Goal: Task Accomplishment & Management: Manage account settings

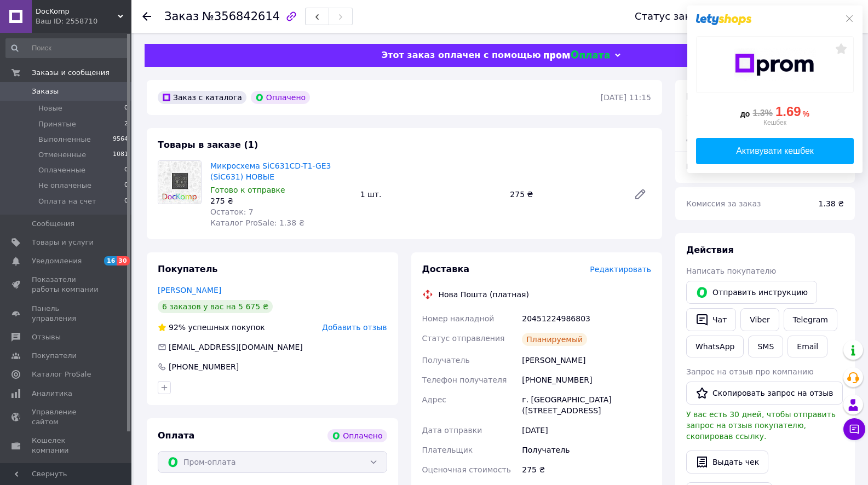
click at [540, 318] on div "20451224986803" at bounding box center [587, 319] width 134 height 20
copy div "20451224986803"
click at [765, 322] on link "Viber" at bounding box center [760, 319] width 38 height 23
click at [800, 322] on link "Telegram" at bounding box center [811, 319] width 54 height 23
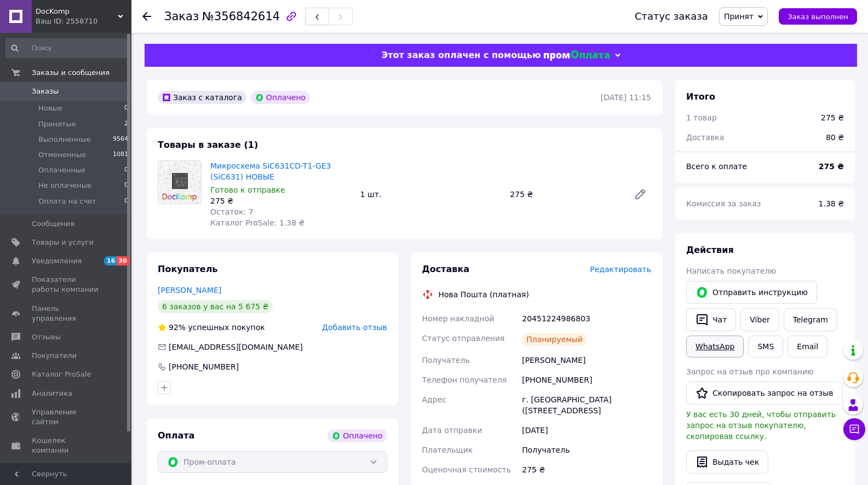
click at [718, 348] on link "WhatsApp" at bounding box center [715, 347] width 58 height 22
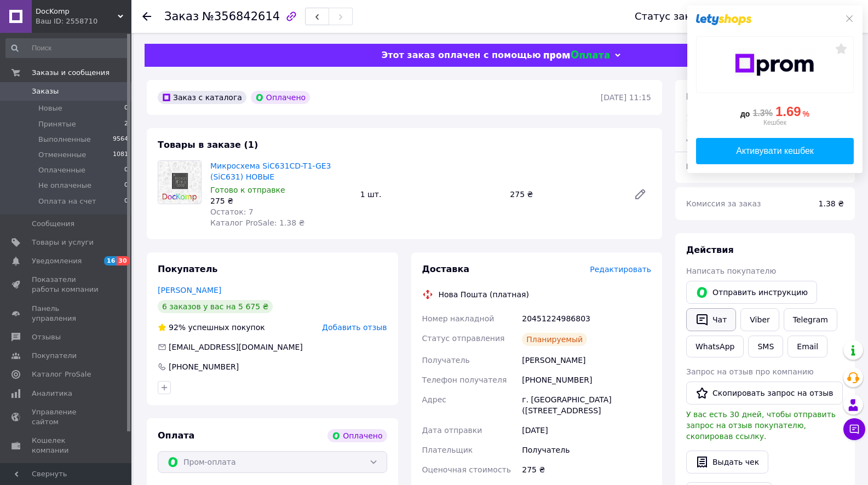
click at [720, 326] on button "Чат" at bounding box center [711, 319] width 50 height 23
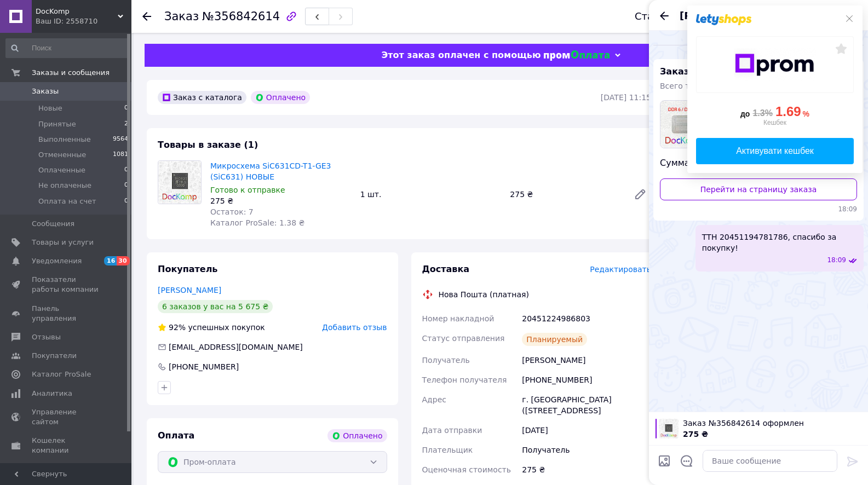
scroll to position [110, 0]
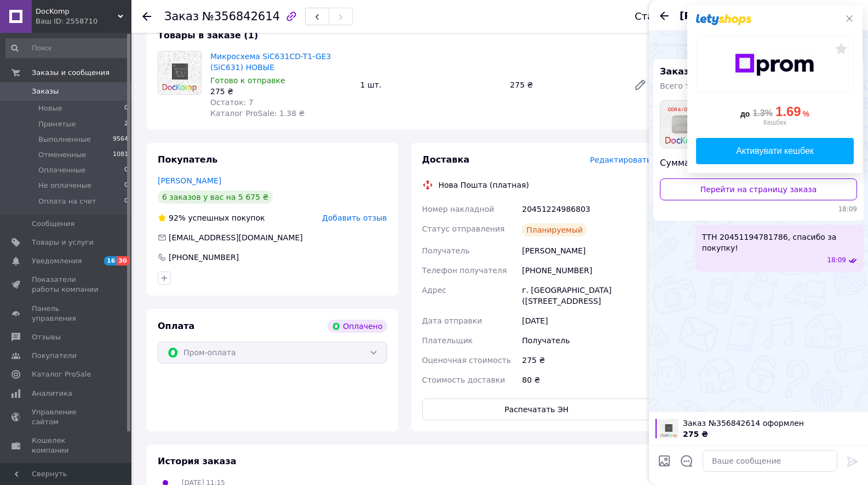
click at [846, 19] on icon at bounding box center [849, 18] width 9 height 9
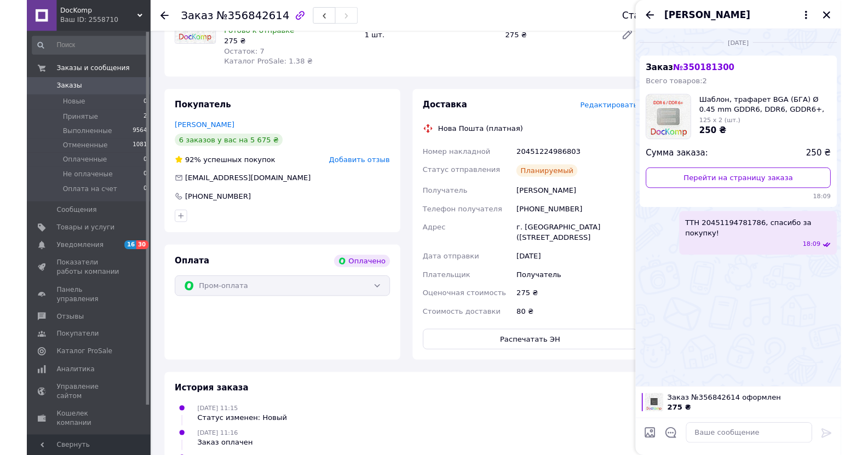
scroll to position [164, 0]
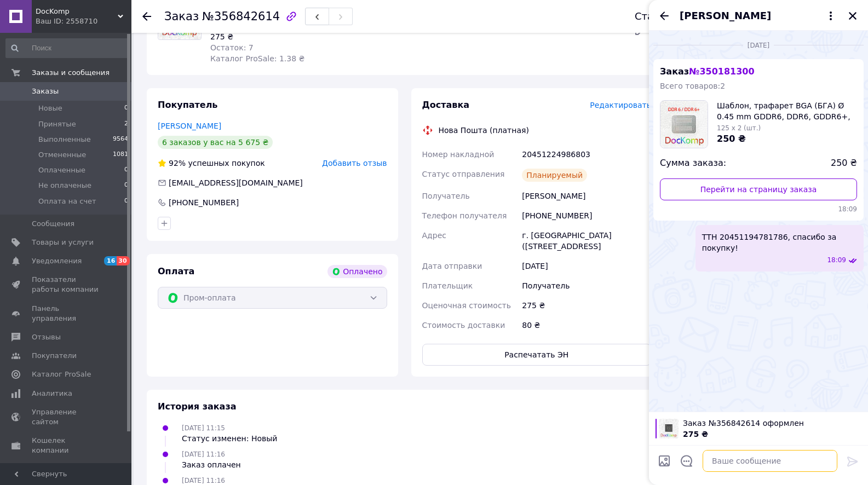
click at [717, 455] on textarea at bounding box center [770, 461] width 135 height 22
click at [851, 15] on icon "Закрыть" at bounding box center [853, 16] width 10 height 10
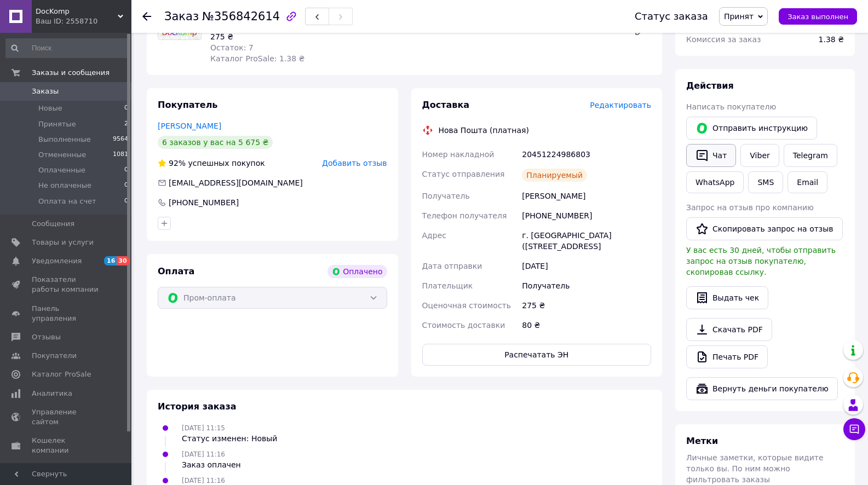
click at [717, 153] on button "Чат" at bounding box center [711, 155] width 50 height 23
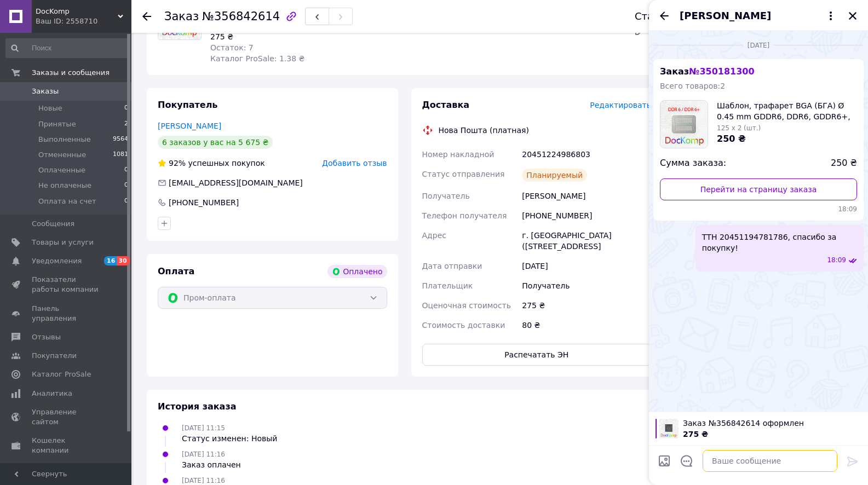
click at [740, 453] on textarea at bounding box center [770, 461] width 135 height 22
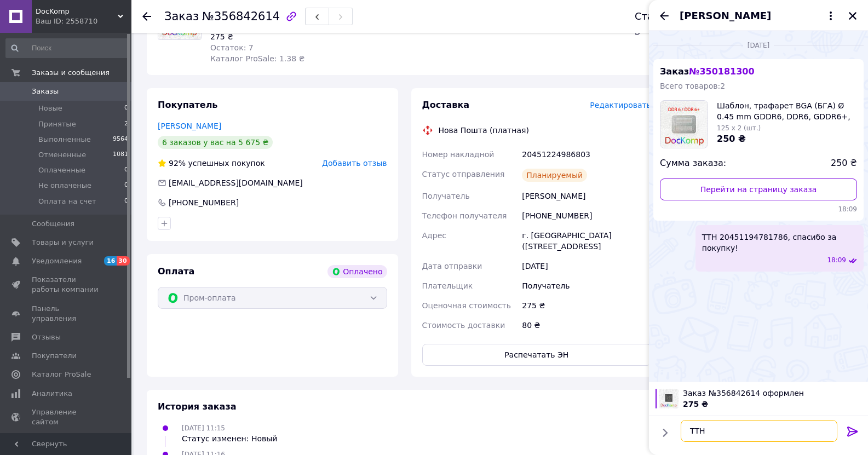
paste textarea "20451224986803"
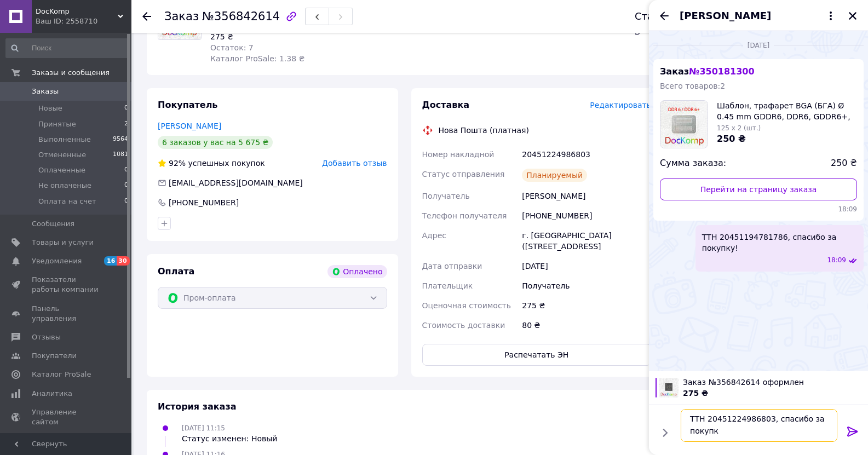
scroll to position [1, 0]
type textarea "ТТН 20451224986803, спасибо за покупку!"
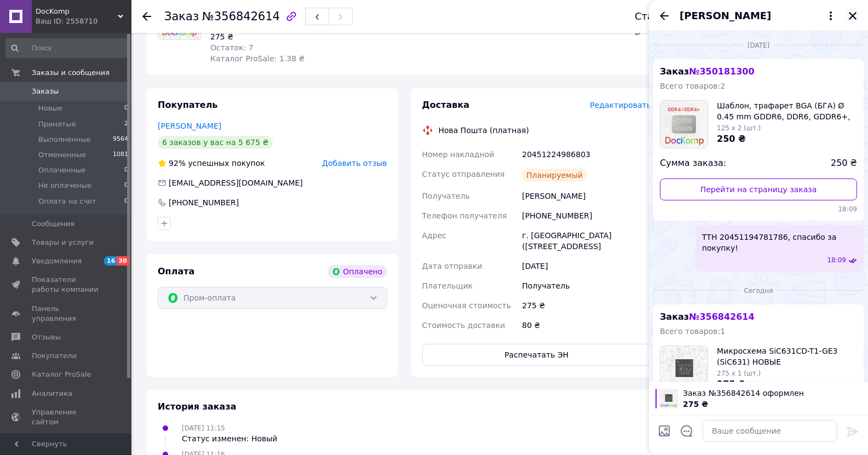
click at [852, 13] on icon "Закрыть" at bounding box center [853, 16] width 10 height 10
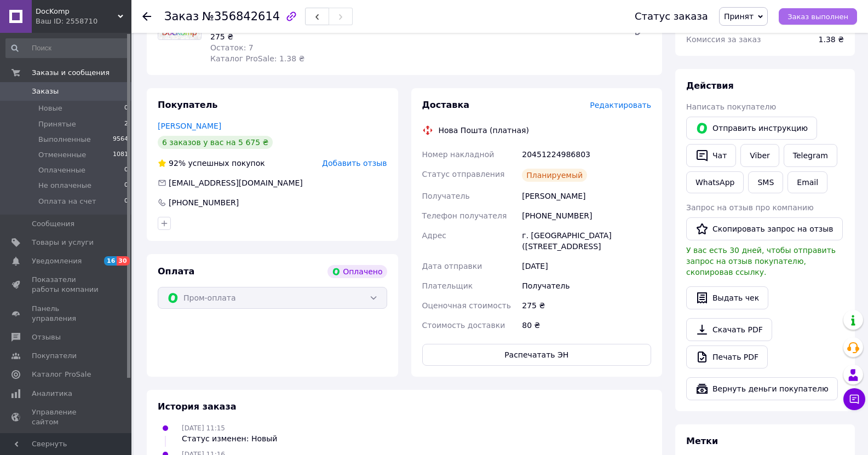
click at [852, 13] on button "Заказ выполнен" at bounding box center [818, 16] width 78 height 16
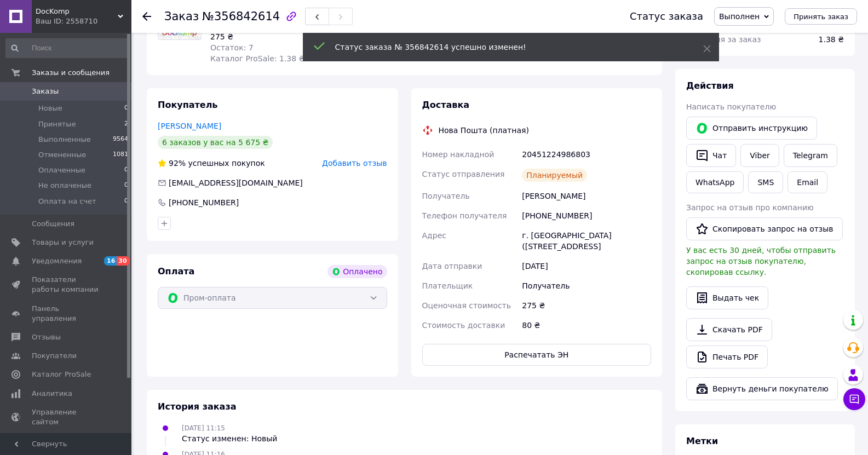
click at [59, 124] on span "Принятые" at bounding box center [57, 124] width 38 height 10
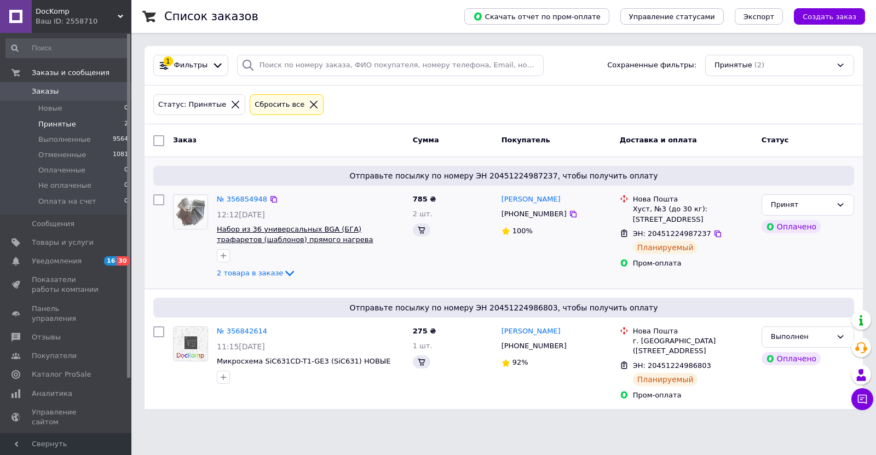
click at [230, 200] on link "№ 356854948" at bounding box center [242, 199] width 50 height 8
click at [244, 199] on link "№ 356854948" at bounding box center [242, 199] width 50 height 8
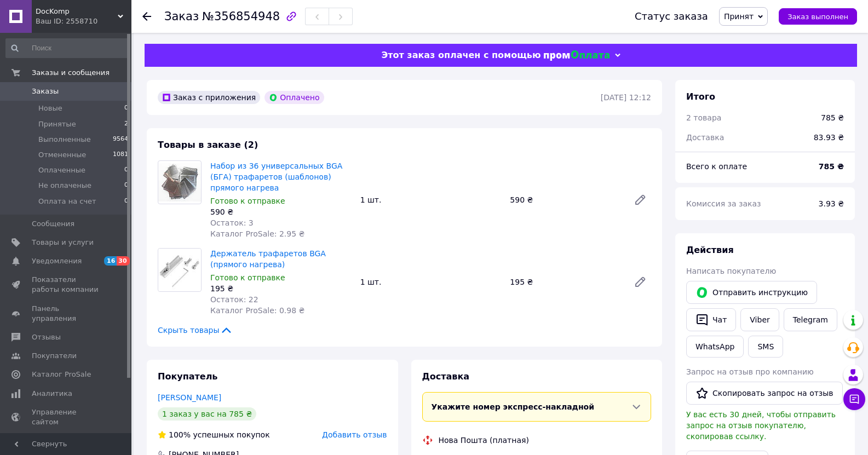
scroll to position [164, 0]
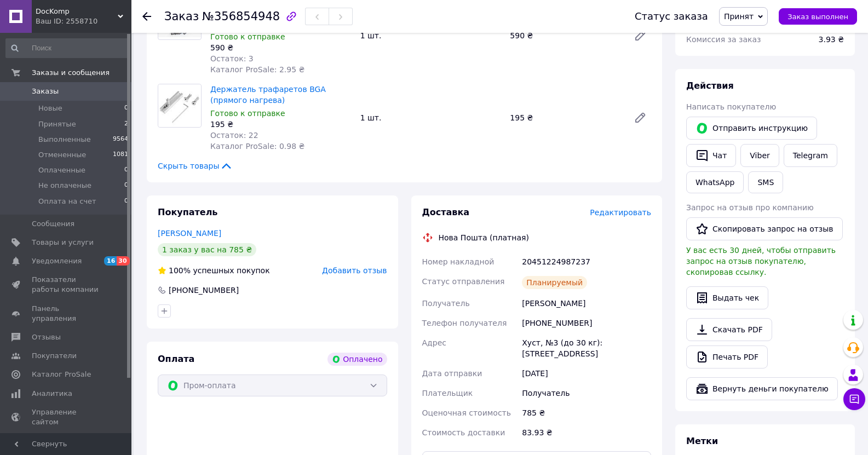
click at [564, 266] on div "20451224987237" at bounding box center [587, 262] width 134 height 20
copy div "20451224987237"
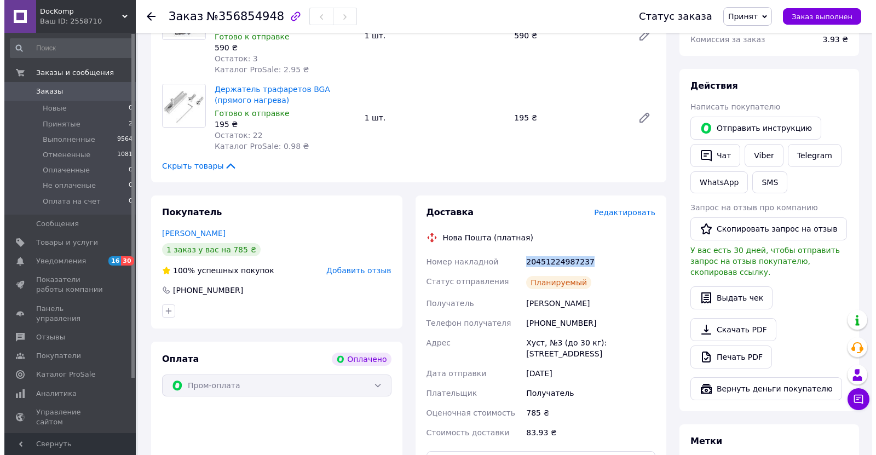
scroll to position [0, 0]
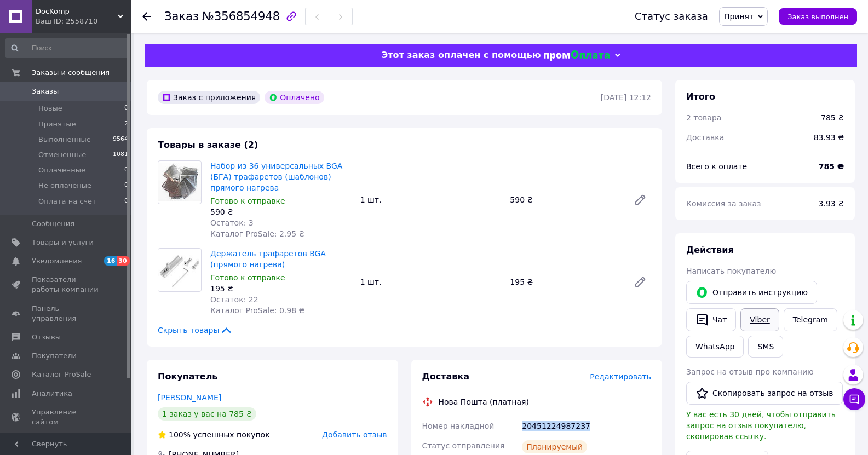
click at [764, 320] on link "Viber" at bounding box center [760, 319] width 38 height 23
click at [840, 18] on span "Заказ выполнен" at bounding box center [818, 17] width 61 height 8
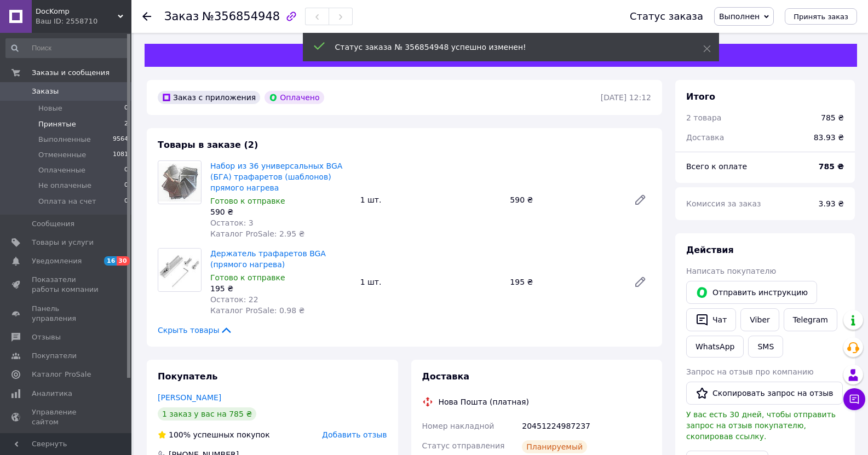
click at [51, 124] on span "Принятые" at bounding box center [57, 124] width 38 height 10
